Goal: Task Accomplishment & Management: Manage account settings

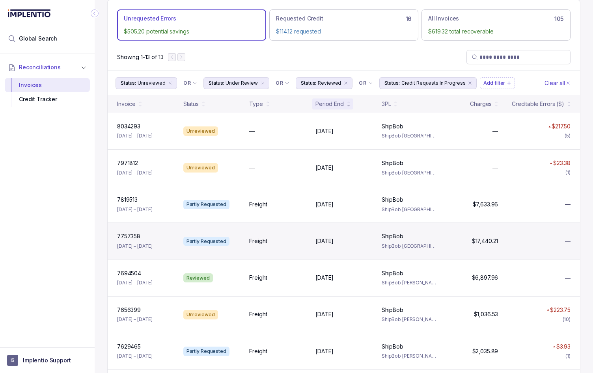
scroll to position [43, 0]
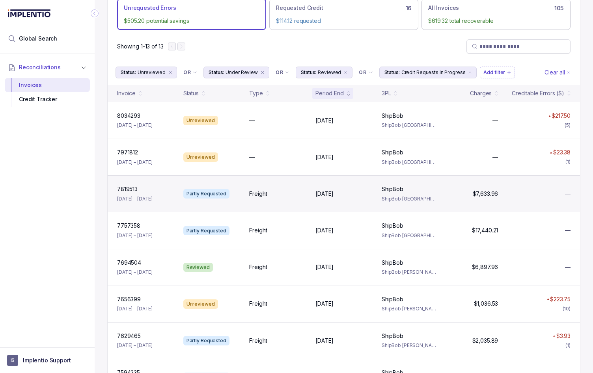
click at [220, 193] on div "Partly Requested" at bounding box center [206, 193] width 46 height 9
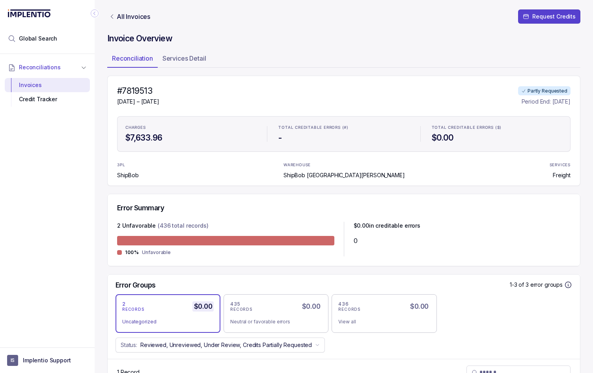
drag, startPoint x: 541, startPoint y: 91, endPoint x: 317, endPoint y: 65, distance: 225.6
click at [539, 89] on div "Partly Requested" at bounding box center [544, 90] width 52 height 9
drag, startPoint x: 35, startPoint y: 101, endPoint x: 42, endPoint y: 103, distance: 7.7
click at [35, 101] on div "Credit Tracker" at bounding box center [47, 99] width 72 height 14
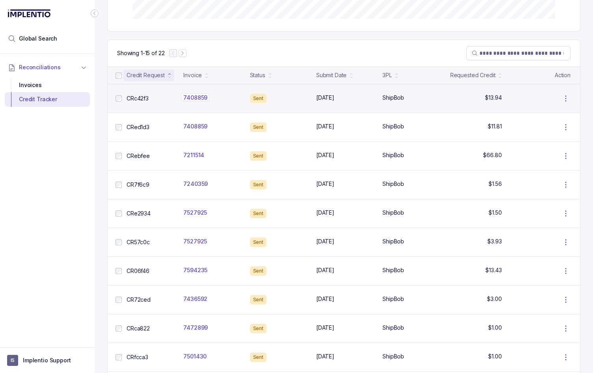
scroll to position [248, 0]
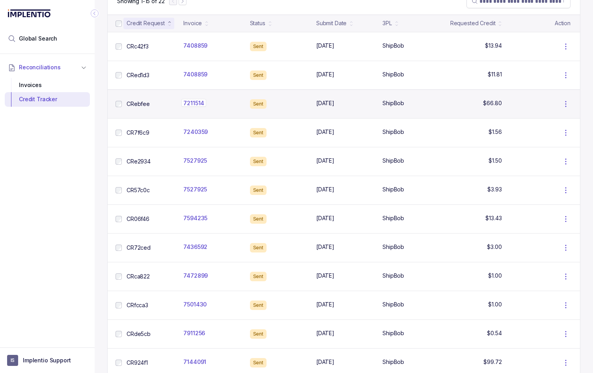
click at [222, 103] on div "7211514 7211514" at bounding box center [205, 103] width 45 height 8
click at [190, 103] on div "7211514 7211514" at bounding box center [193, 103] width 21 height 8
click at [222, 101] on div "7211514 7211514" at bounding box center [205, 103] width 45 height 8
click at [564, 105] on icon at bounding box center [565, 103] width 9 height 9
click at [336, 102] on p "[DATE]" at bounding box center [325, 103] width 22 height 8
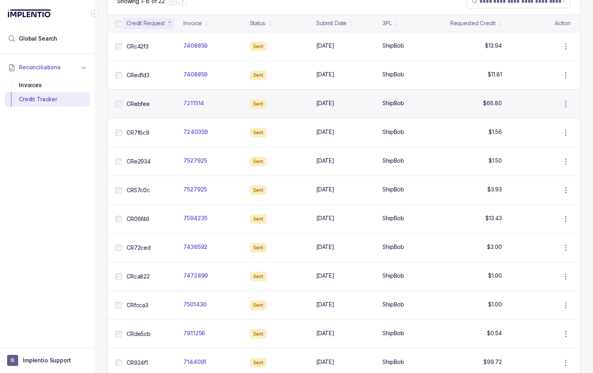
click at [217, 106] on div "7211514 7211514" at bounding box center [205, 103] width 45 height 8
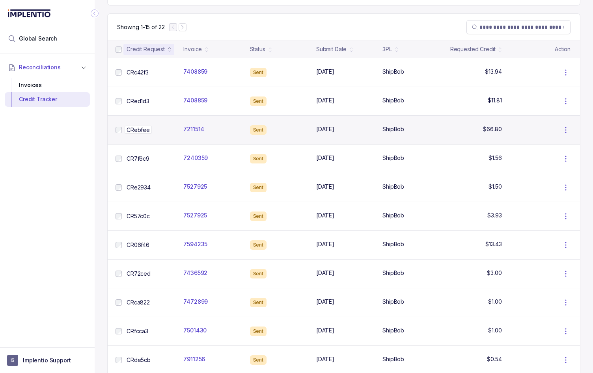
scroll to position [214, 0]
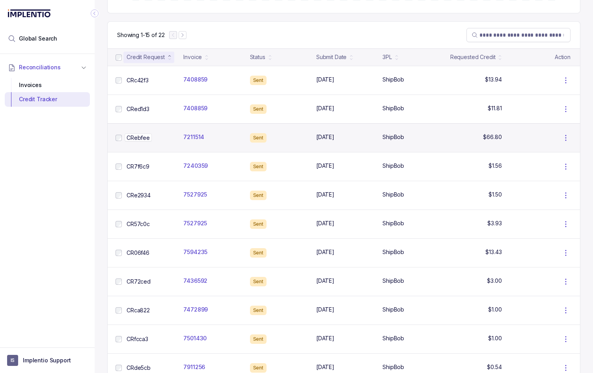
click at [165, 135] on div "CRebfee CRebfee" at bounding box center [148, 138] width 45 height 8
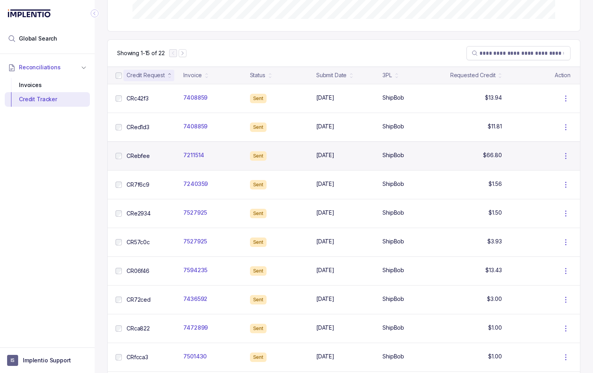
scroll to position [202, 0]
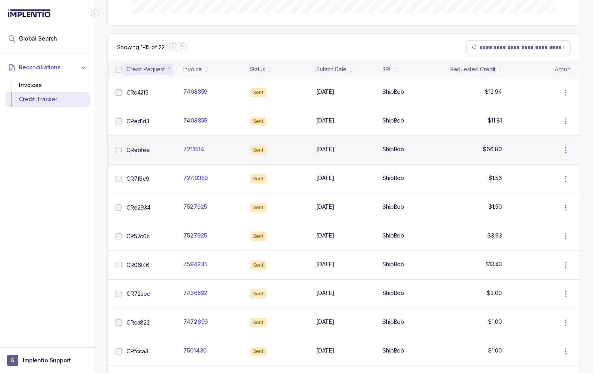
click at [286, 154] on div "Sent" at bounding box center [276, 149] width 59 height 9
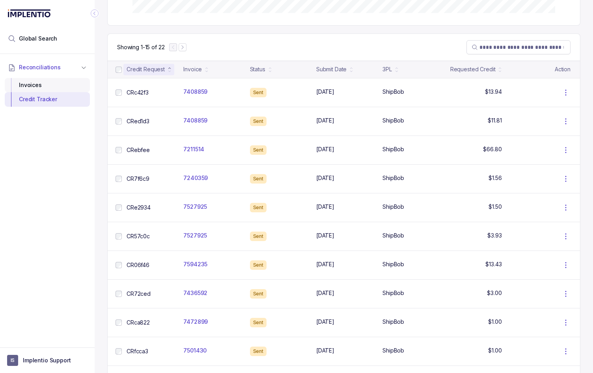
click at [34, 85] on div "Invoices" at bounding box center [47, 85] width 72 height 14
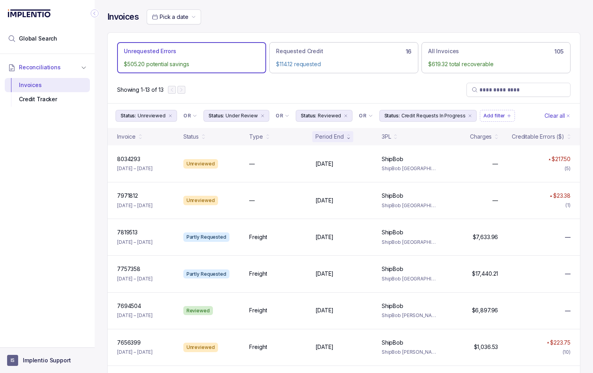
click at [36, 359] on p "Implentio Support" at bounding box center [47, 361] width 48 height 8
click at [30, 340] on p "Logout" at bounding box center [51, 344] width 65 height 8
